Goal: Task Accomplishment & Management: Manage account settings

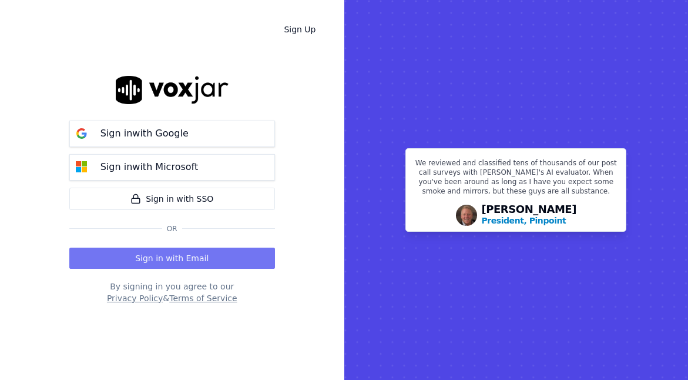
click at [183, 255] on button "Sign in with Email" at bounding box center [172, 257] width 206 height 21
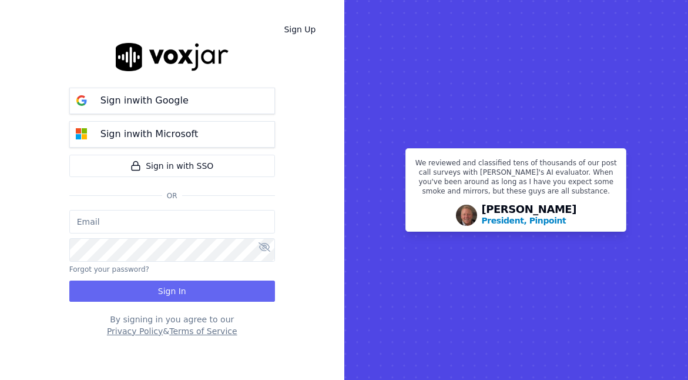
click at [165, 225] on input "email" at bounding box center [172, 222] width 206 height 24
type input "csanders@asilpc.com"
